Goal: Information Seeking & Learning: Learn about a topic

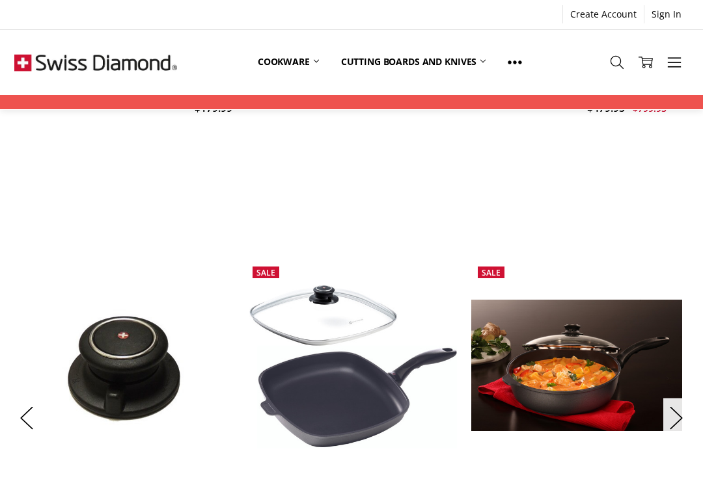
scroll to position [915, 0]
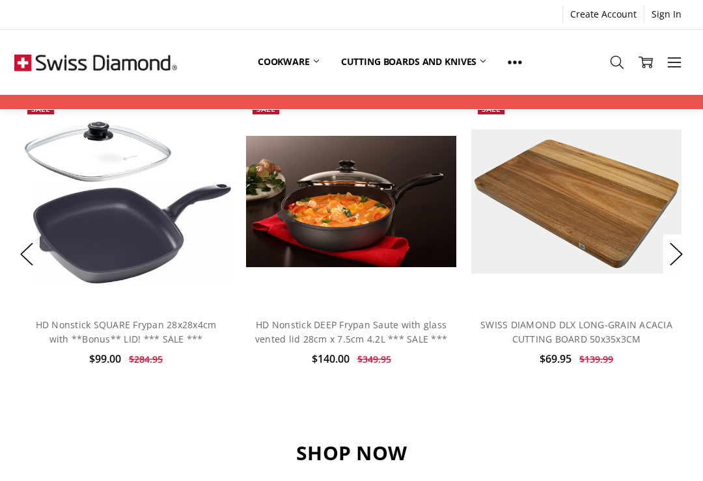
click at [106, 203] on img at bounding box center [126, 201] width 211 height 166
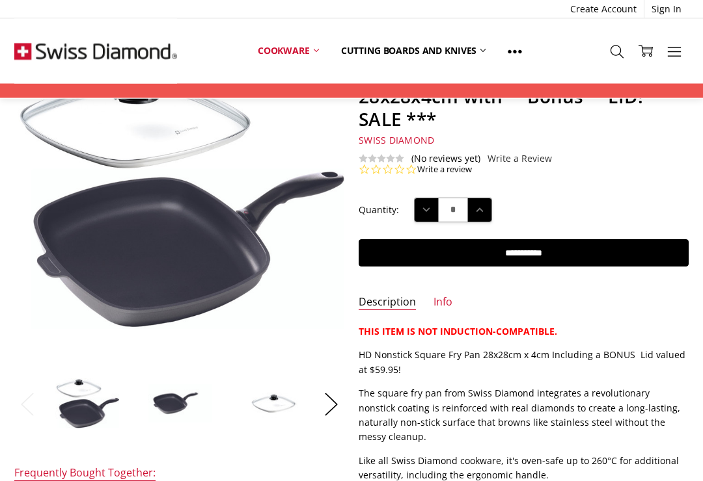
scroll to position [115, 0]
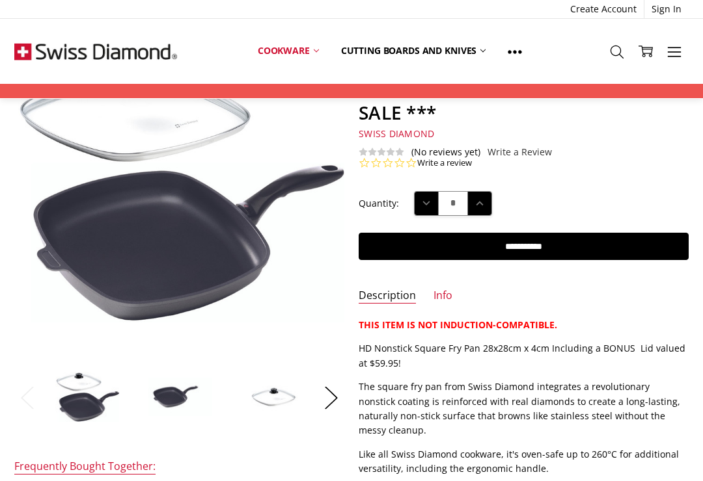
click at [141, 277] on img at bounding box center [430, 357] width 833 height 658
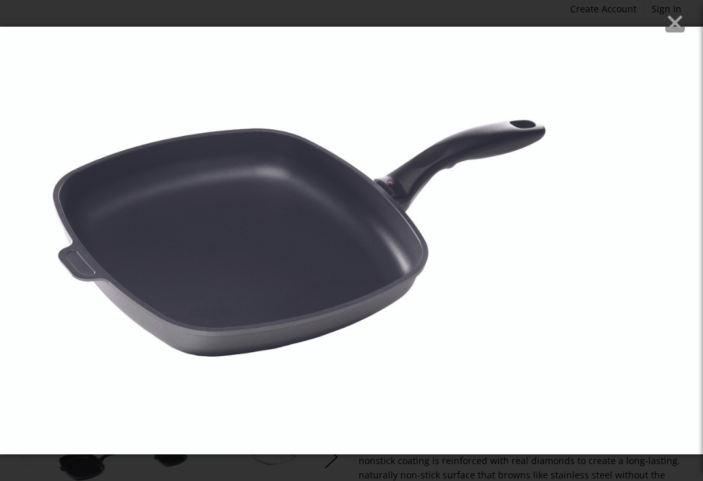
scroll to position [53, 0]
click at [673, 18] on icon "Close" at bounding box center [675, 23] width 20 height 20
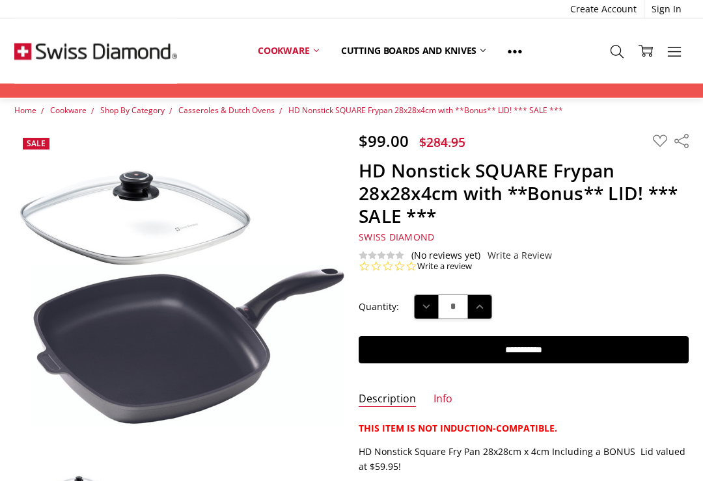
scroll to position [0, 0]
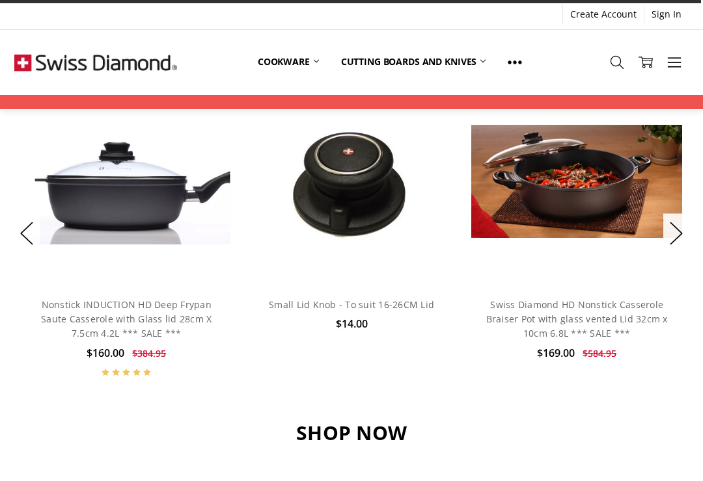
scroll to position [936, 0]
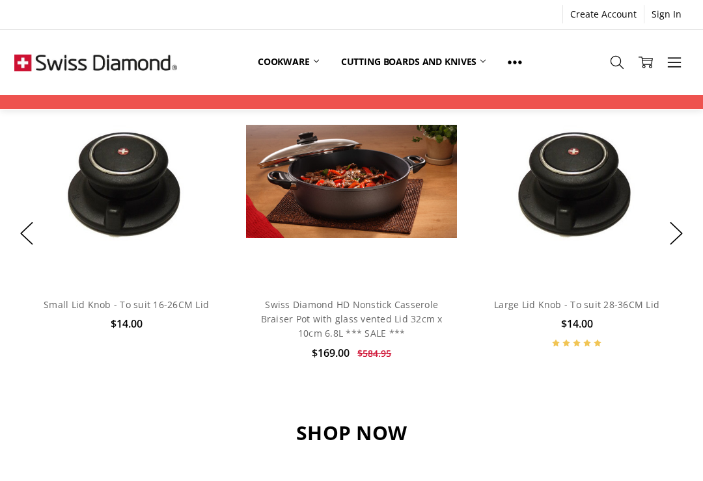
click at [671, 230] on button "Next" at bounding box center [676, 234] width 26 height 40
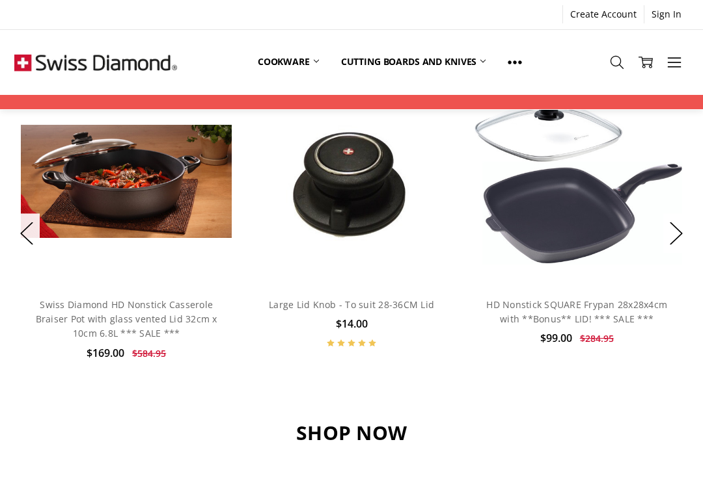
click at [671, 239] on button "Next" at bounding box center [676, 234] width 26 height 40
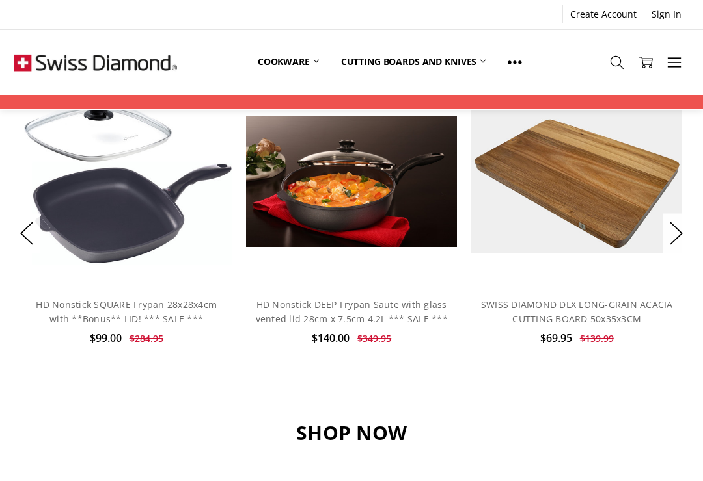
click at [674, 228] on button "Next" at bounding box center [676, 234] width 26 height 40
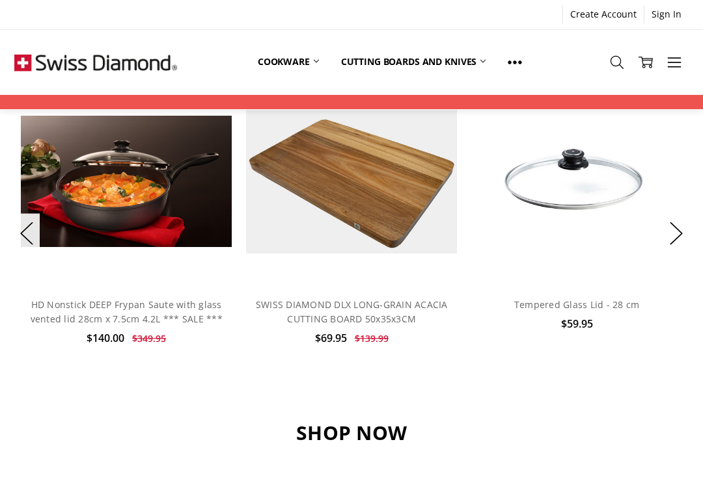
click at [676, 236] on button "Next" at bounding box center [676, 234] width 26 height 40
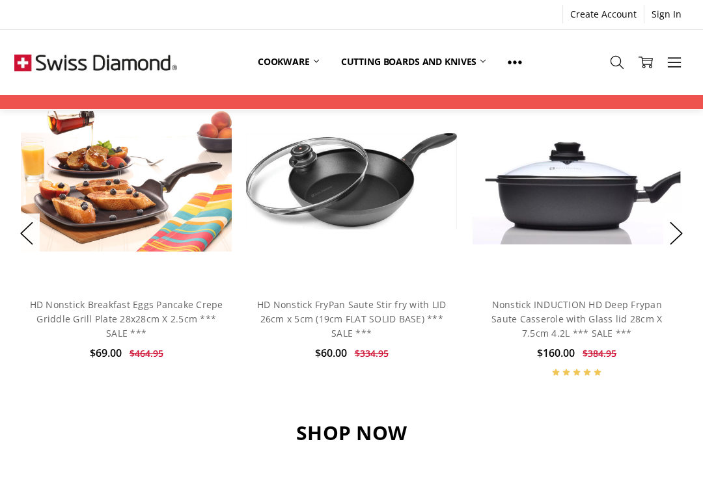
click at [673, 234] on button "Next" at bounding box center [676, 234] width 26 height 40
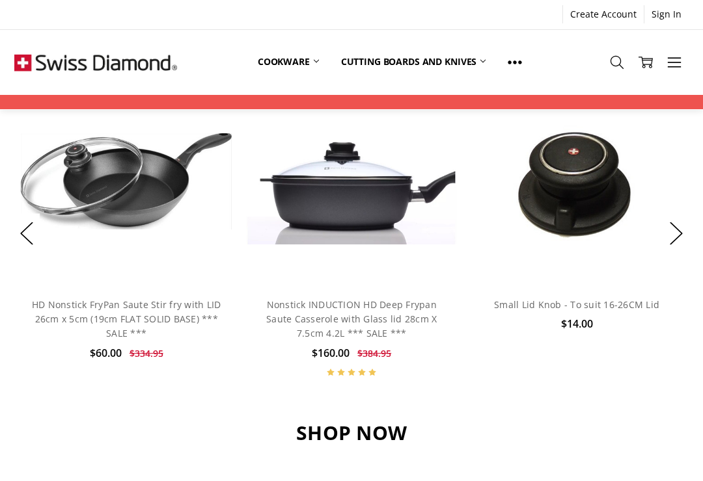
click at [675, 234] on button "Next" at bounding box center [676, 234] width 26 height 40
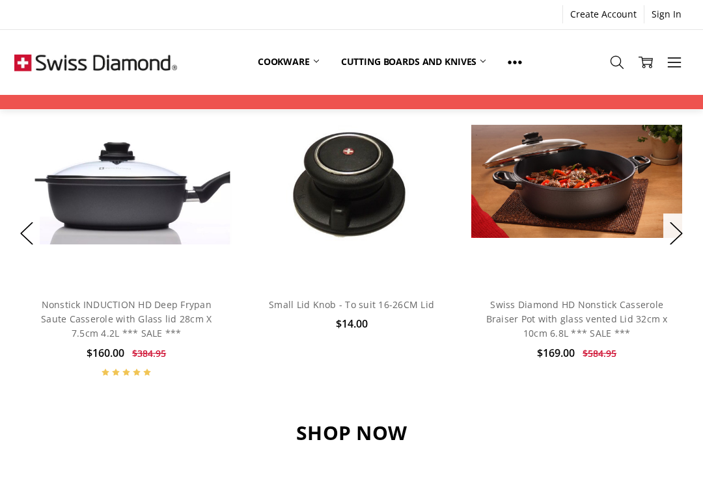
click at [673, 234] on button "Next" at bounding box center [676, 234] width 26 height 40
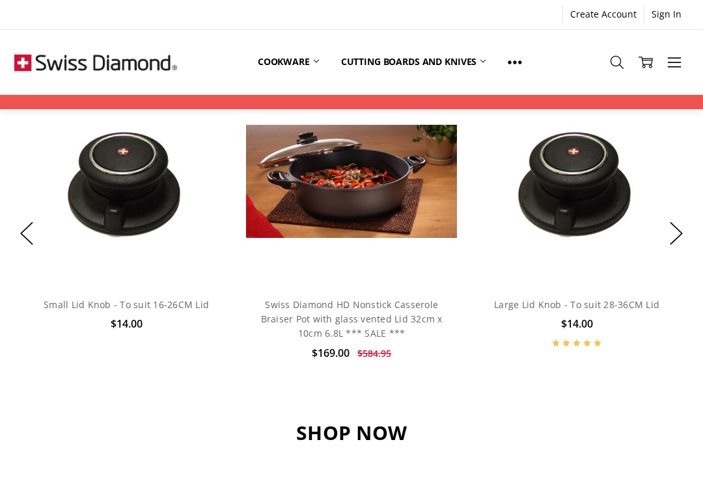
click at [676, 235] on button "Next" at bounding box center [676, 234] width 26 height 40
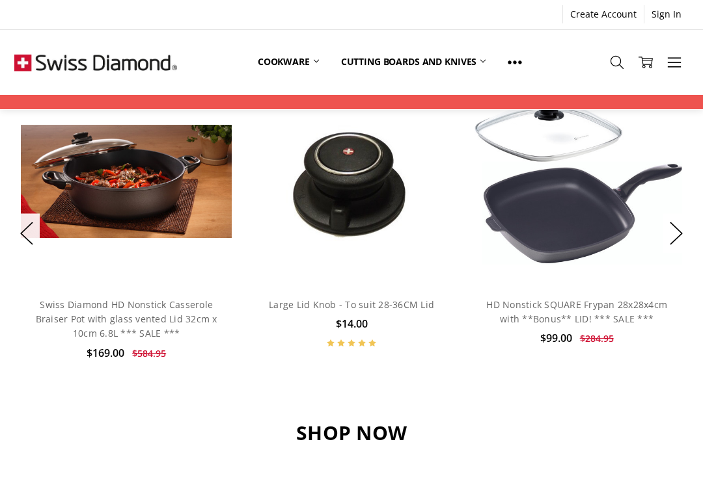
click at [672, 238] on button "Next" at bounding box center [676, 234] width 26 height 40
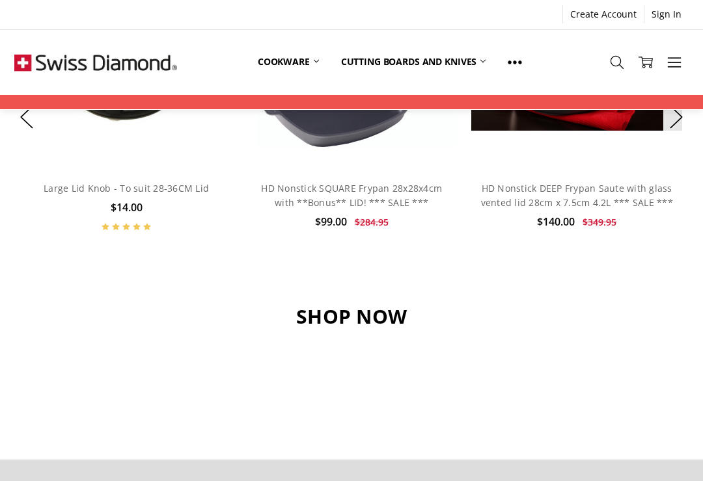
scroll to position [1055, 0]
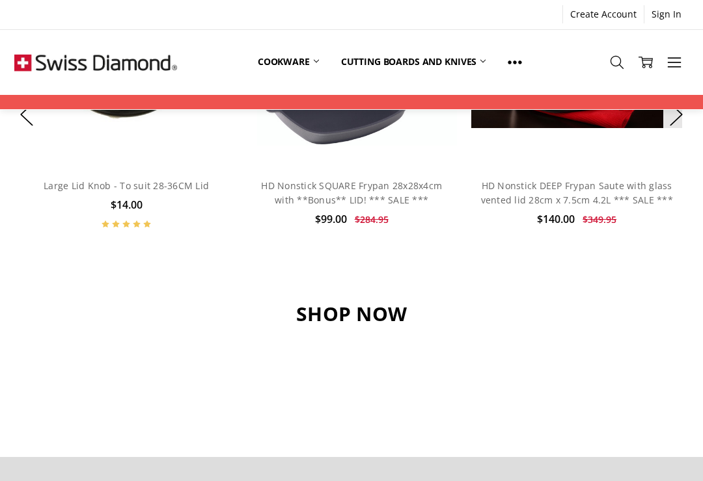
click at [371, 306] on h3 "SHOP NOW" at bounding box center [350, 314] width 673 height 25
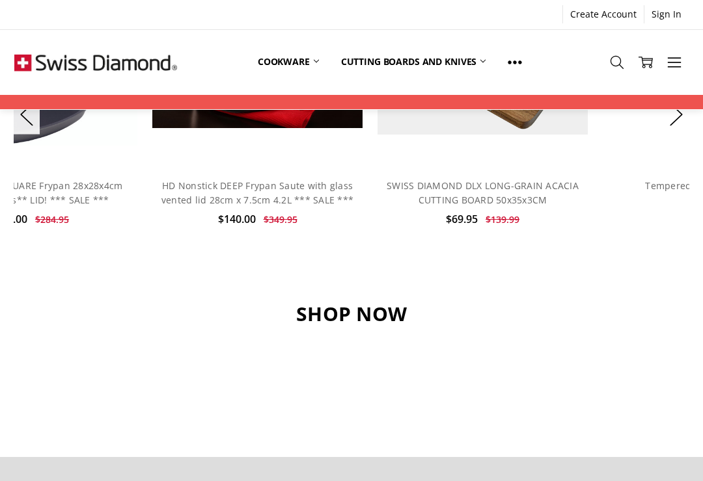
click at [360, 311] on h3 "SHOP NOW" at bounding box center [350, 314] width 673 height 25
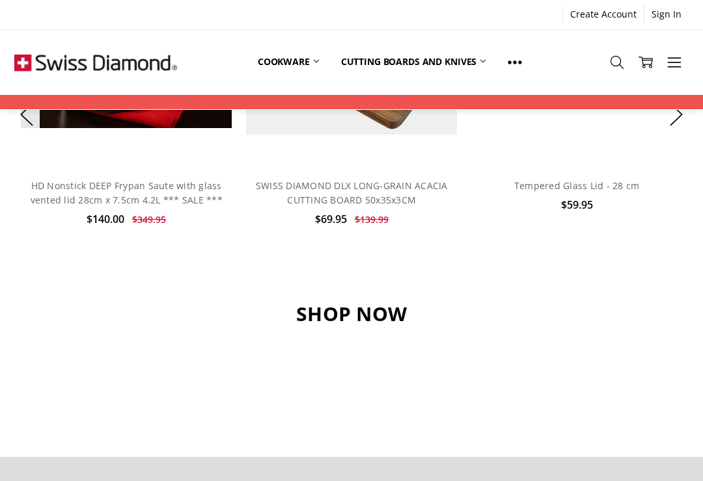
click at [362, 312] on h3 "SHOP NOW" at bounding box center [350, 314] width 673 height 25
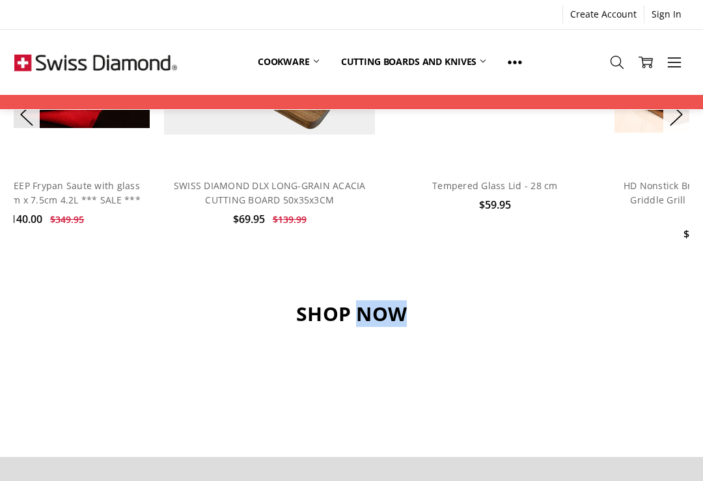
click at [413, 385] on ul at bounding box center [350, 392] width 677 height 14
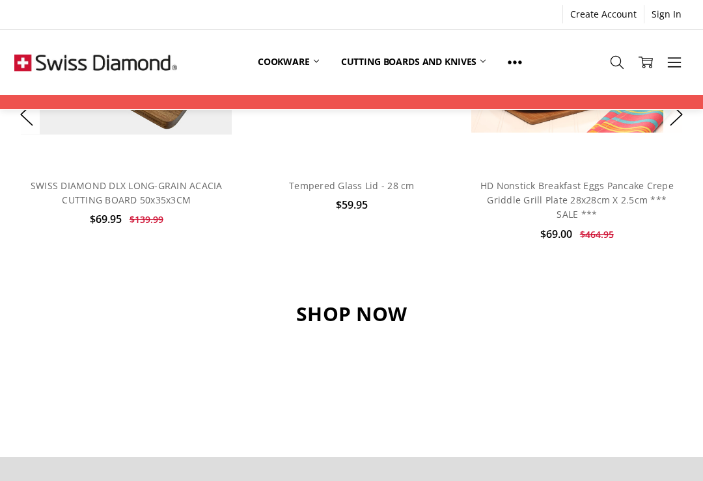
click at [334, 310] on h3 "SHOP NOW" at bounding box center [350, 314] width 673 height 25
click at [314, 64] on icon at bounding box center [316, 61] width 5 height 5
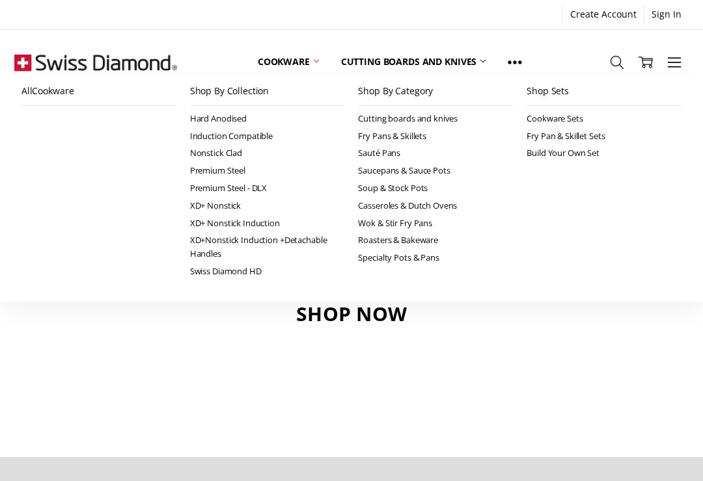
click at [306, 64] on link "Cookware" at bounding box center [288, 61] width 83 height 29
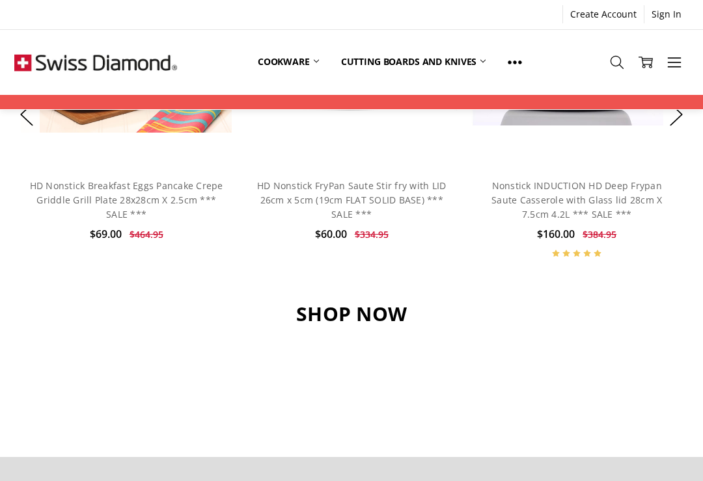
click at [316, 64] on icon at bounding box center [316, 61] width 5 height 5
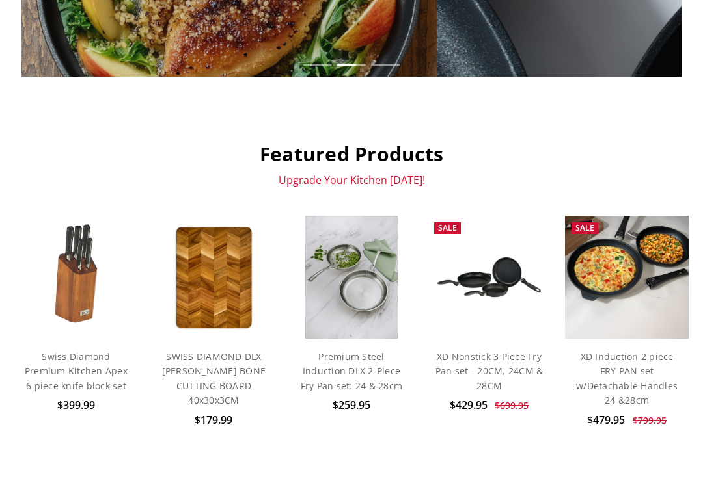
scroll to position [0, 0]
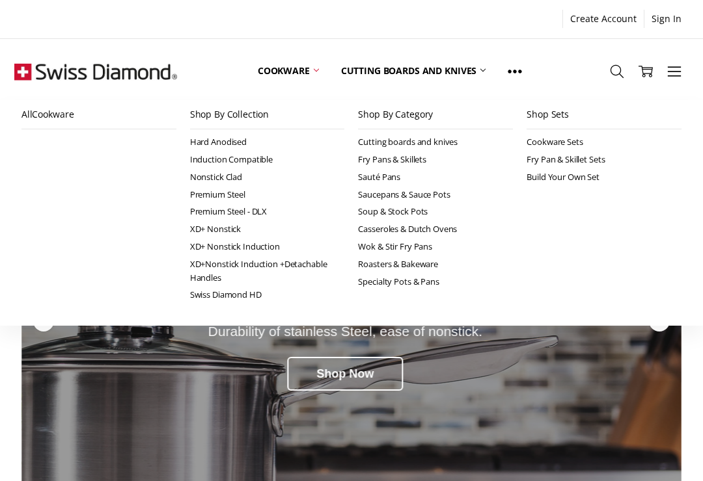
click at [232, 141] on link "Hard Anodised" at bounding box center [267, 142] width 155 height 18
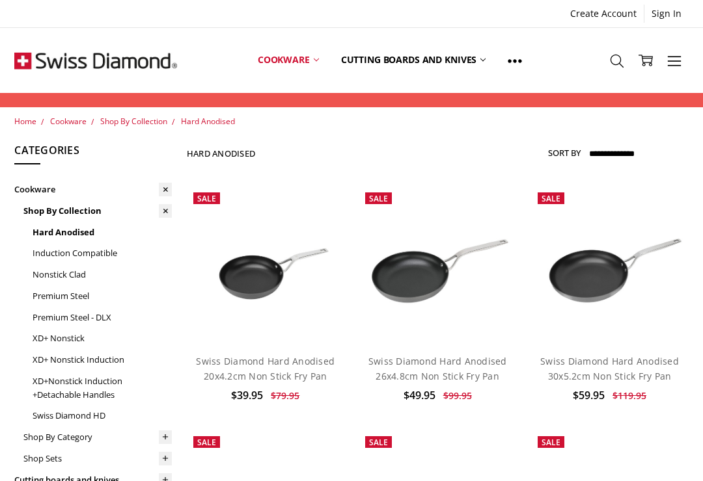
click at [315, 62] on icon at bounding box center [316, 59] width 5 height 5
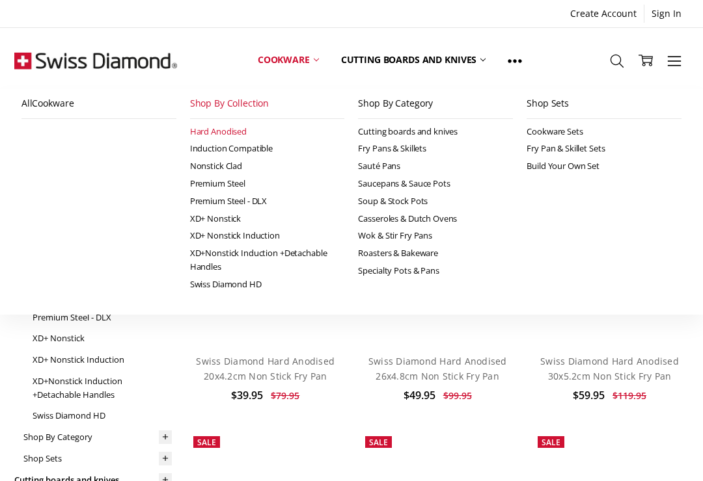
click at [226, 180] on link "Premium Steel" at bounding box center [267, 184] width 155 height 18
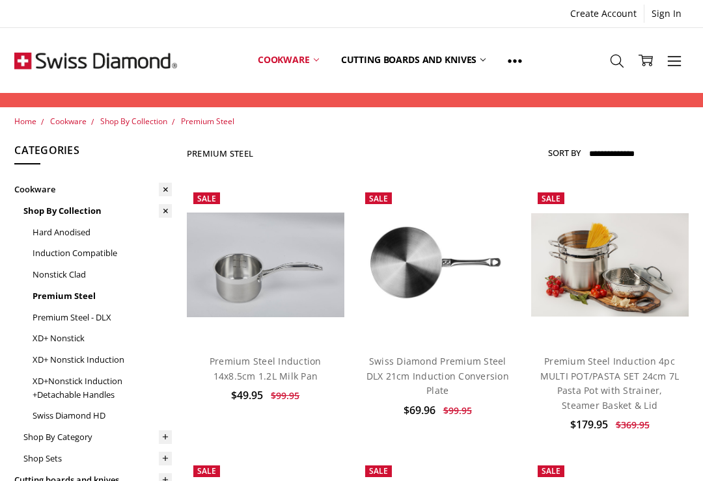
click at [314, 56] on link "Cookware" at bounding box center [288, 60] width 83 height 58
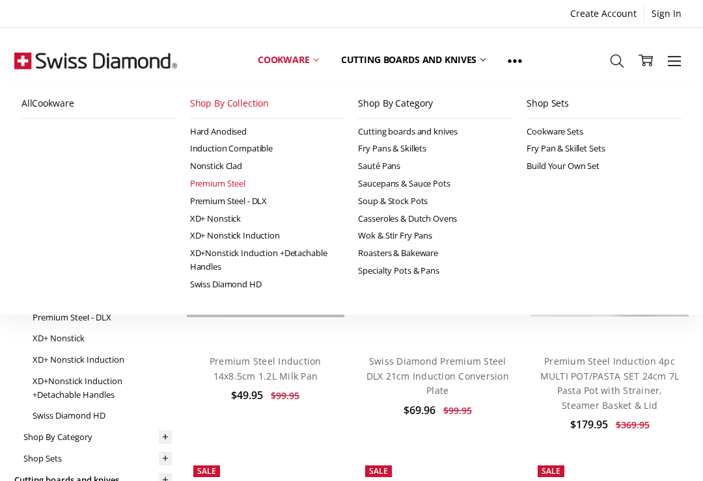
click at [260, 199] on link "Premium Steel - DLX" at bounding box center [267, 202] width 155 height 18
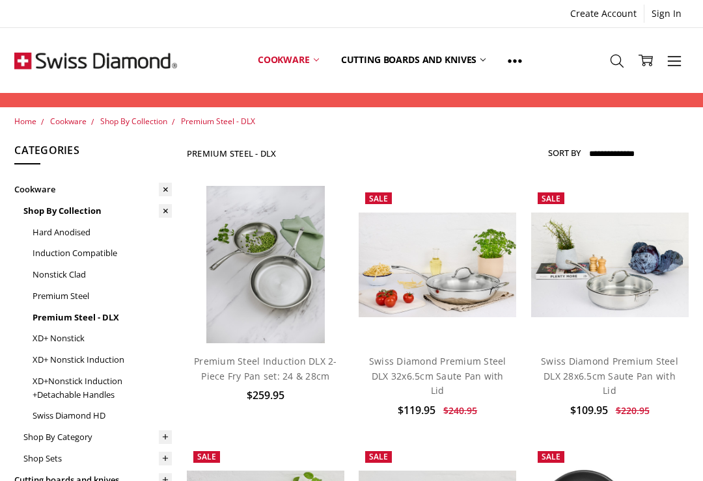
click at [316, 57] on icon at bounding box center [316, 59] width 5 height 5
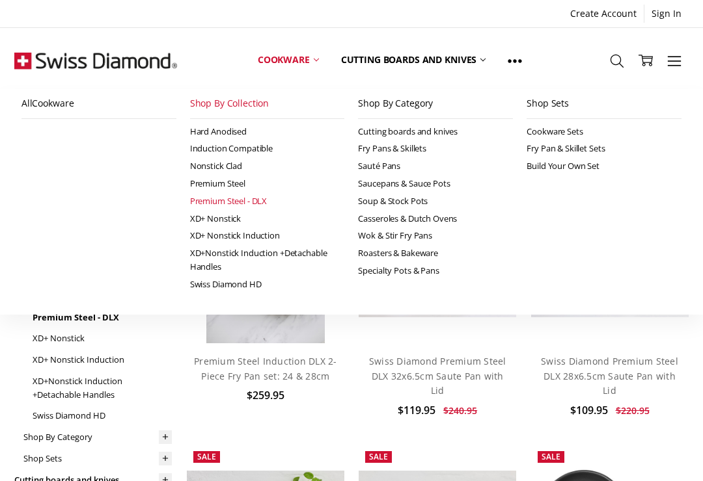
click at [221, 217] on link "XD+ Nonstick" at bounding box center [267, 219] width 155 height 18
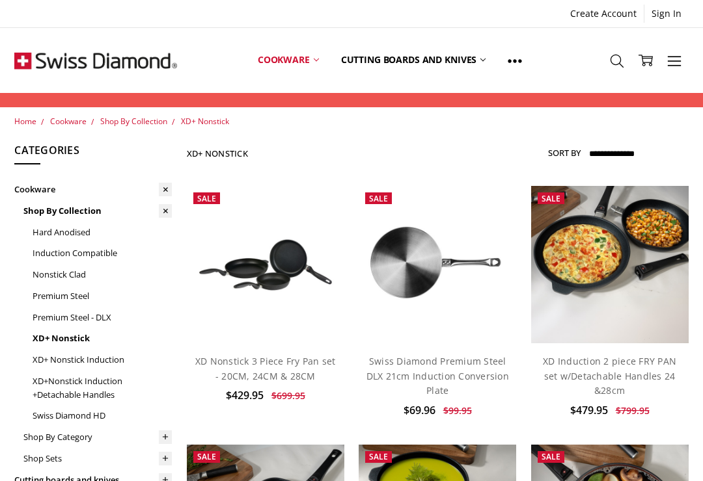
click at [314, 59] on icon at bounding box center [316, 59] width 5 height 5
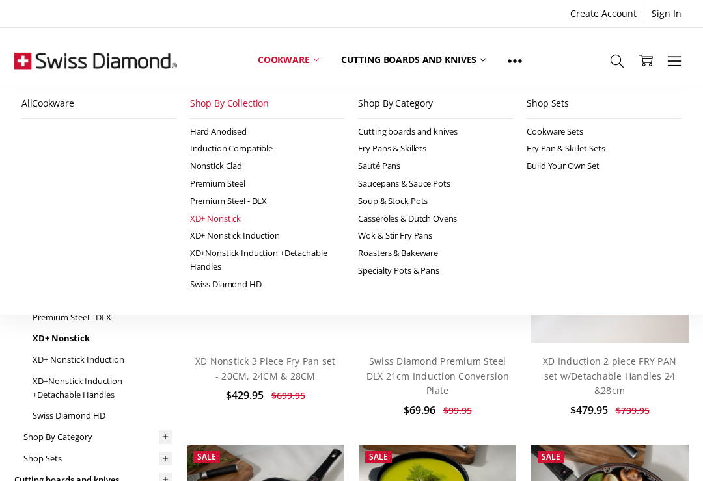
click at [265, 232] on link "XD+ Nonstick Induction" at bounding box center [267, 236] width 155 height 18
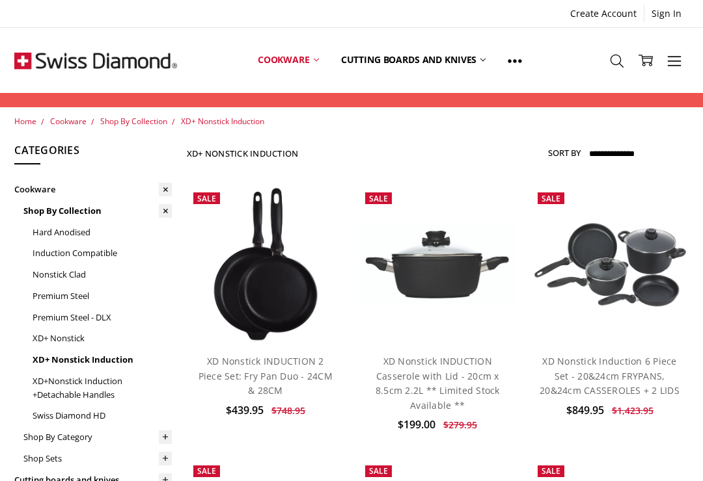
click at [317, 59] on icon at bounding box center [316, 59] width 5 height 5
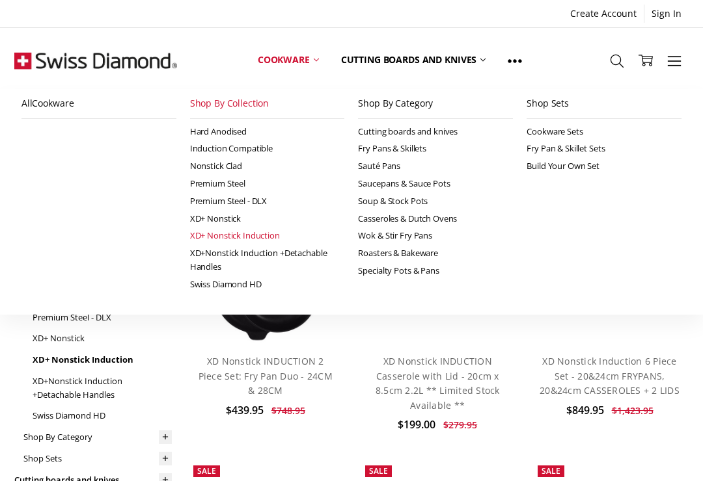
click at [246, 280] on link "Swiss Diamond HD" at bounding box center [267, 285] width 155 height 18
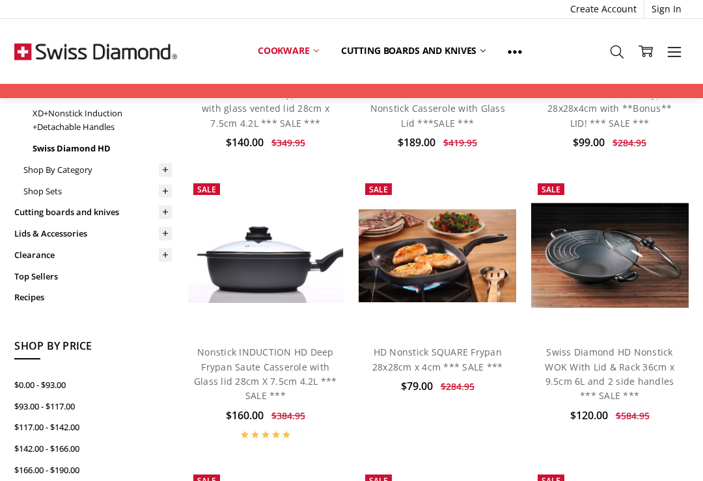
scroll to position [267, 0]
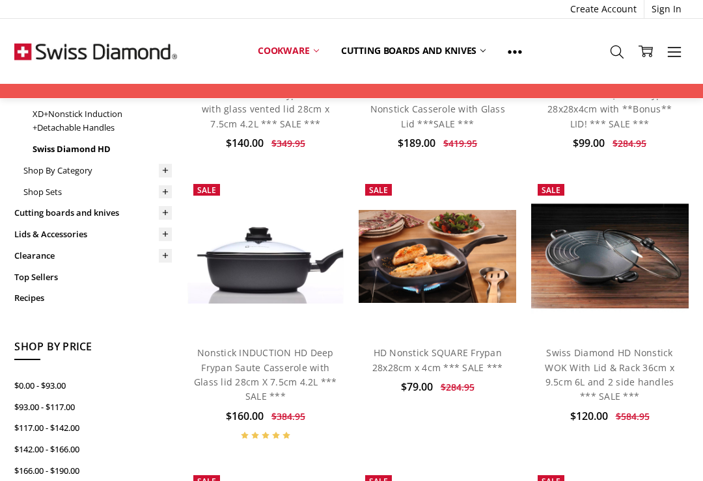
click at [433, 251] on img at bounding box center [436, 256] width 157 height 93
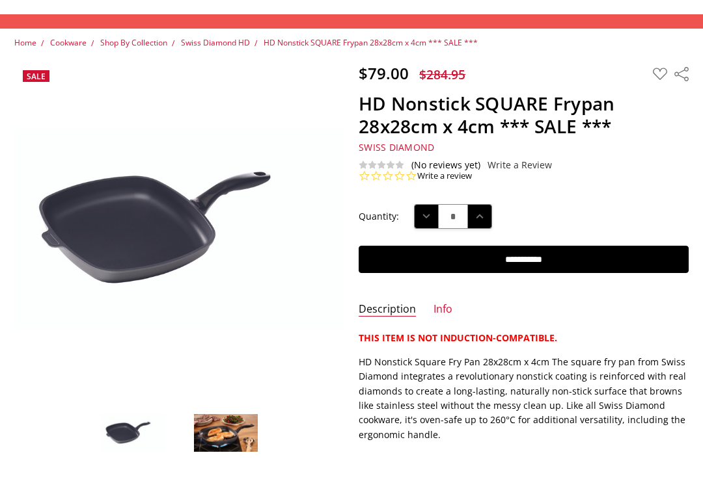
scroll to position [88, 0]
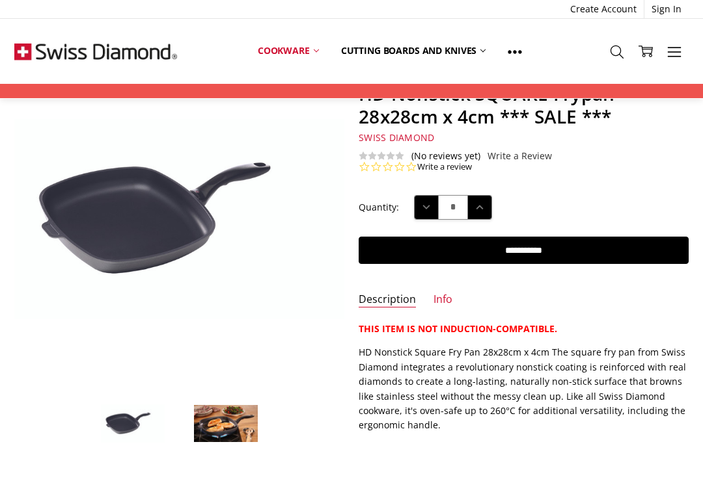
click at [226, 430] on img at bounding box center [225, 424] width 65 height 39
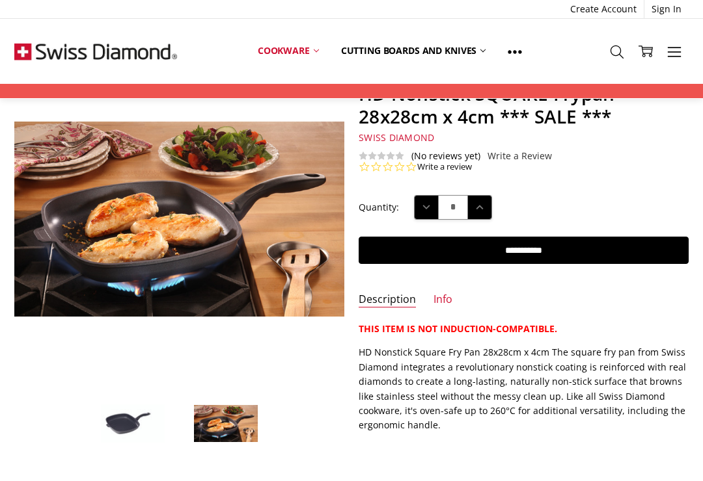
click at [126, 428] on img at bounding box center [132, 424] width 65 height 40
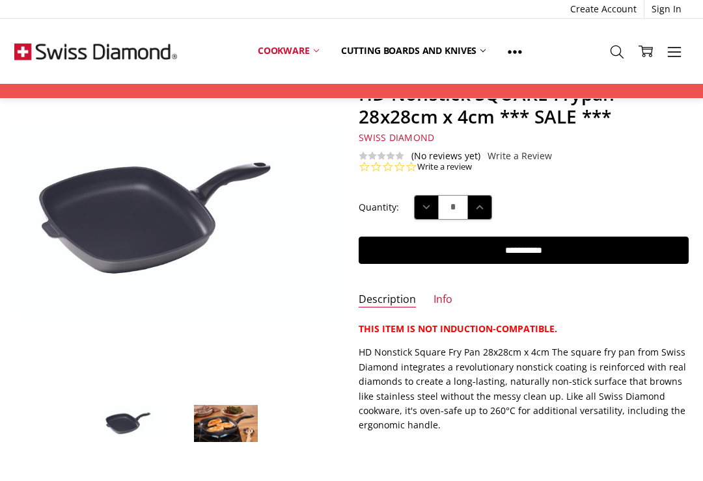
click at [224, 437] on img at bounding box center [225, 424] width 65 height 39
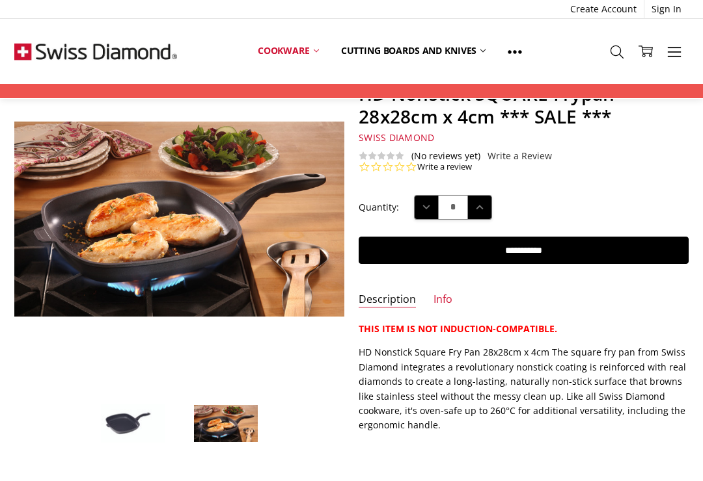
click at [122, 424] on img at bounding box center [132, 424] width 65 height 40
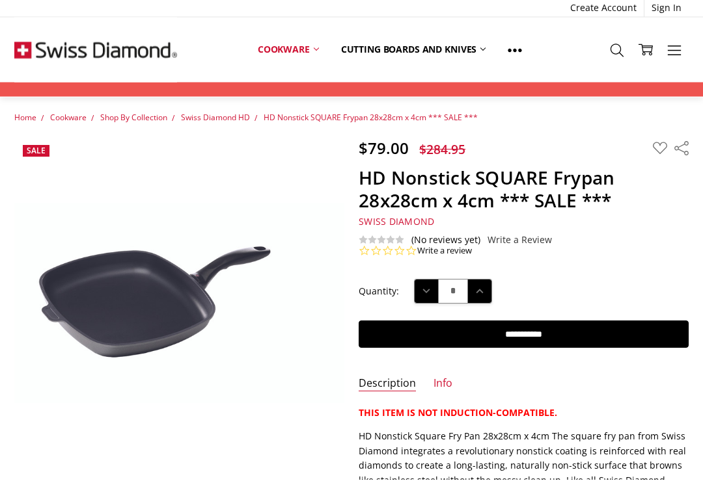
scroll to position [0, 0]
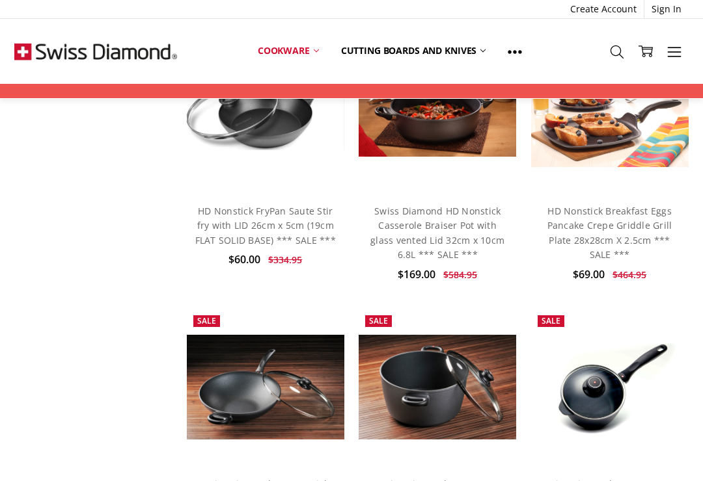
scroll to position [699, 0]
